Goal: Task Accomplishment & Management: Use online tool/utility

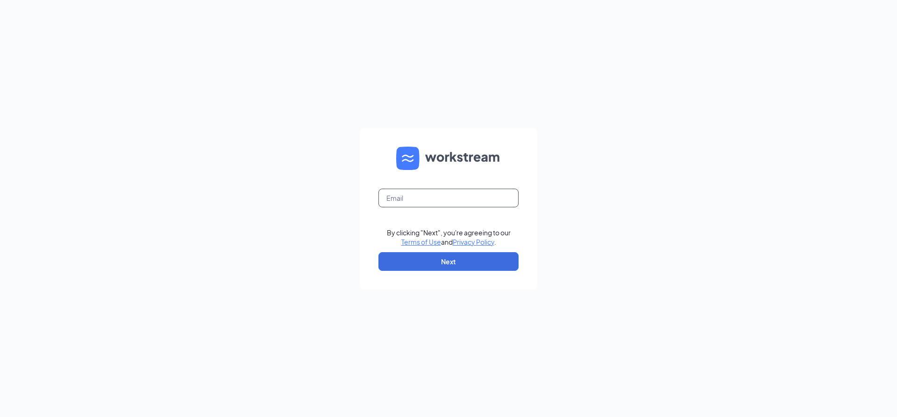
click at [421, 191] on input "text" at bounding box center [448, 198] width 140 height 19
type input "akazik92@gmail.com"
click at [452, 261] on button "Next" at bounding box center [448, 261] width 140 height 19
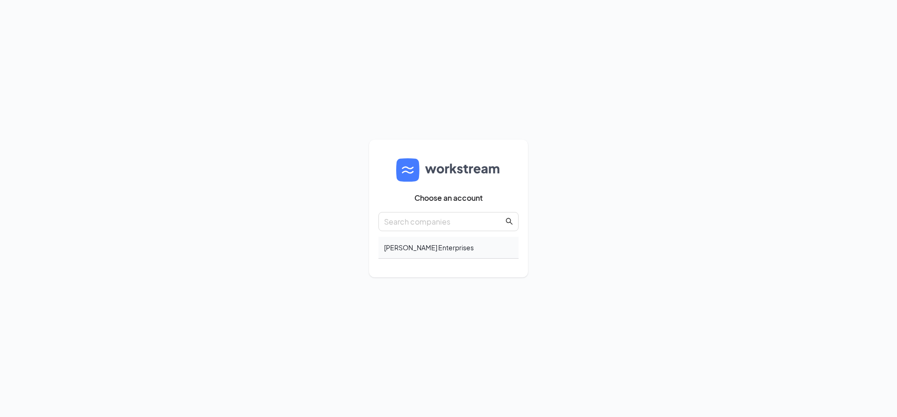
click at [440, 248] on div "[PERSON_NAME] Enterprises" at bounding box center [448, 248] width 140 height 22
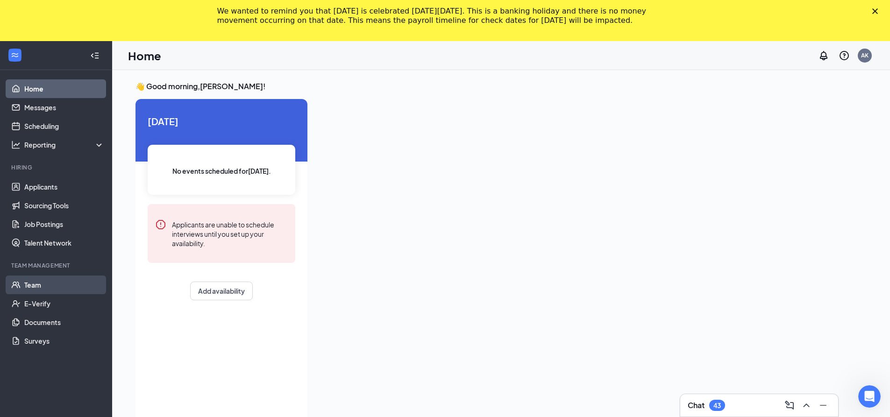
click at [31, 286] on link "Team" at bounding box center [64, 285] width 80 height 19
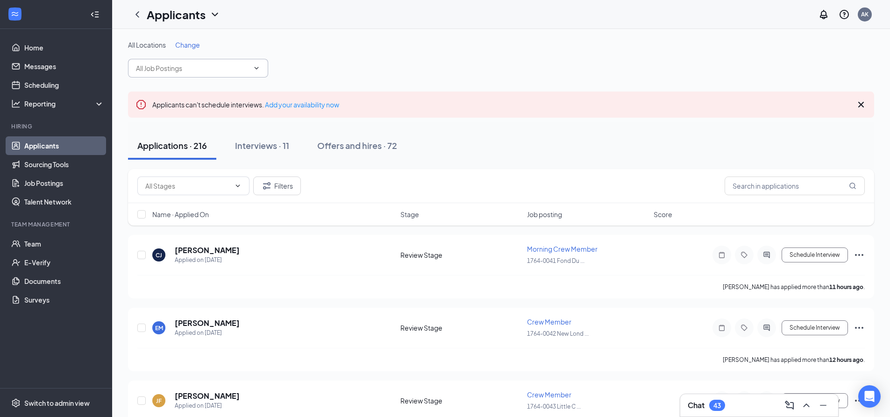
click at [237, 65] on input "text" at bounding box center [192, 68] width 113 height 10
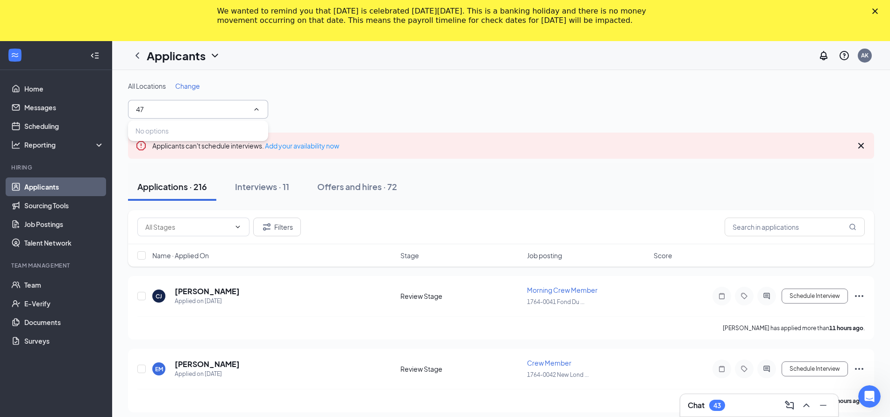
type input "47"
click at [189, 85] on span "Change" at bounding box center [187, 86] width 25 height 8
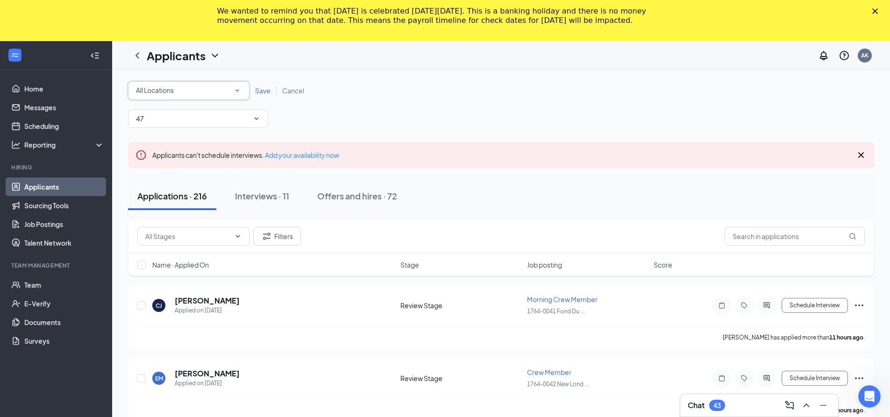
click at [187, 85] on div "All Locations All Locations" at bounding box center [188, 90] width 121 height 19
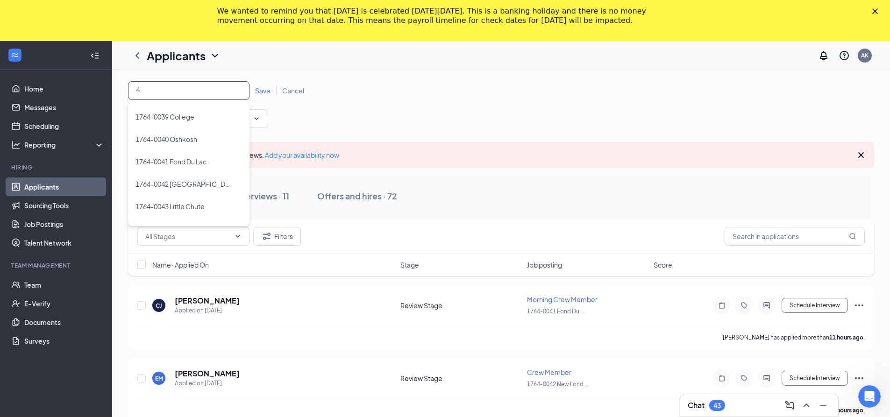
type input "47"
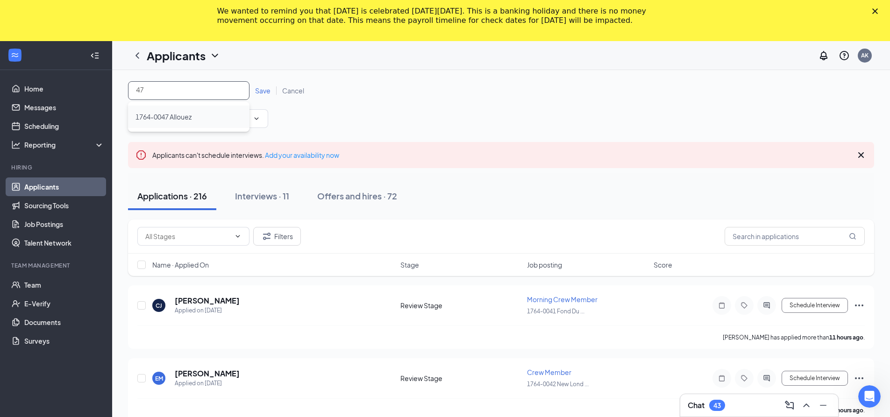
click at [178, 119] on span "1764-0047 Allouez" at bounding box center [163, 117] width 56 height 8
click at [183, 120] on input "47" at bounding box center [192, 118] width 113 height 10
click at [257, 90] on span "Save" at bounding box center [262, 90] width 15 height 8
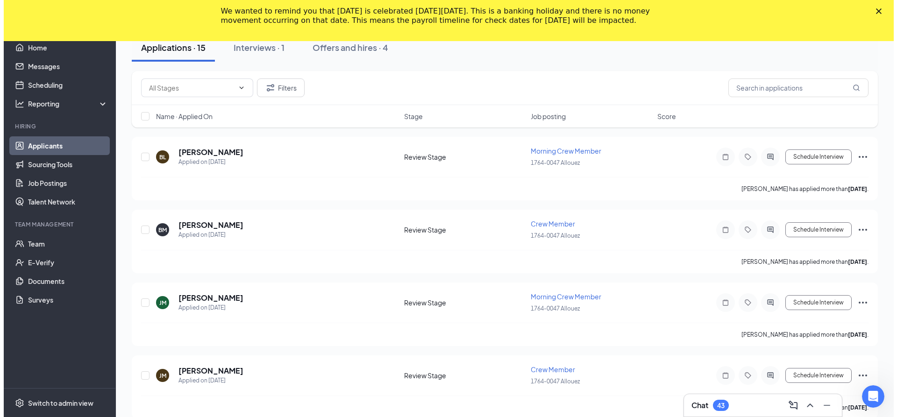
scroll to position [140, 0]
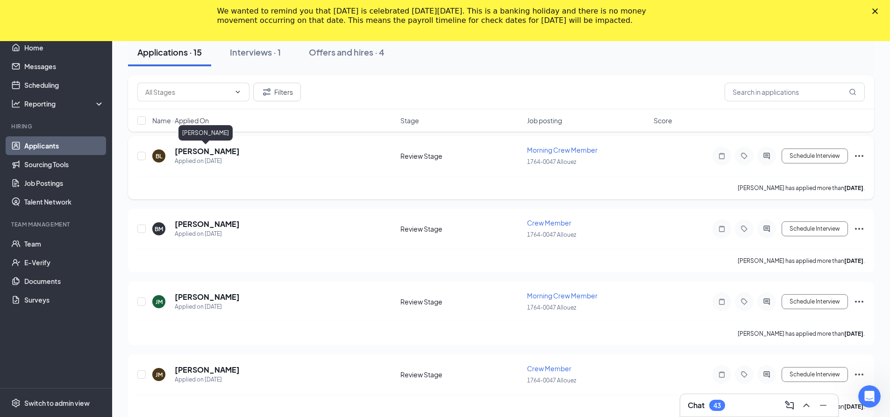
click at [209, 154] on h5 "Bailey LaRoque" at bounding box center [207, 151] width 65 height 10
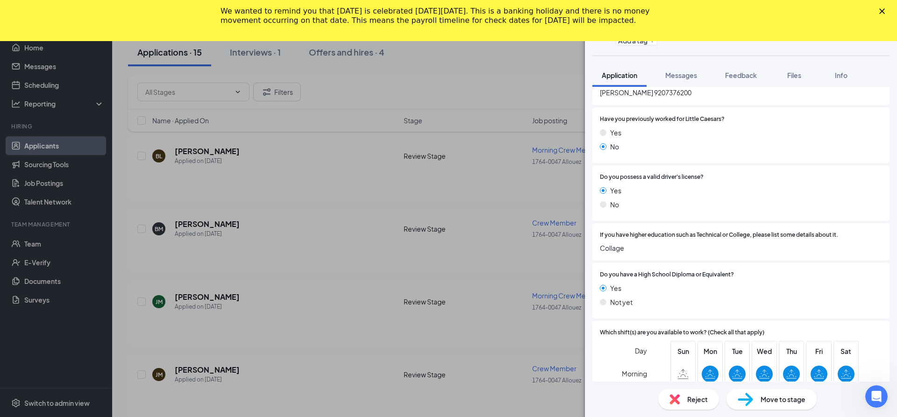
scroll to position [560, 0]
